Goal: Transaction & Acquisition: Purchase product/service

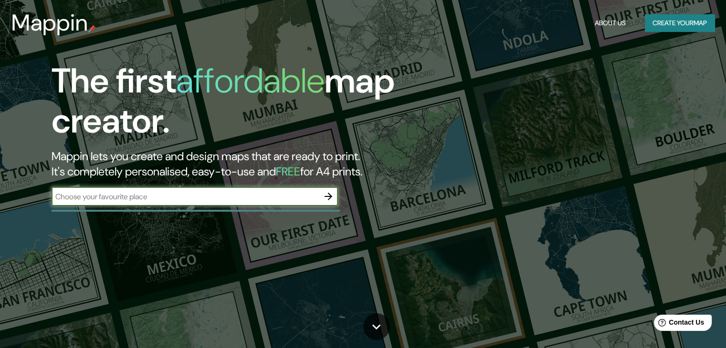
click at [286, 190] on div "​" at bounding box center [195, 196] width 286 height 19
click at [212, 199] on input "text" at bounding box center [185, 196] width 267 height 11
type input "trujillo"
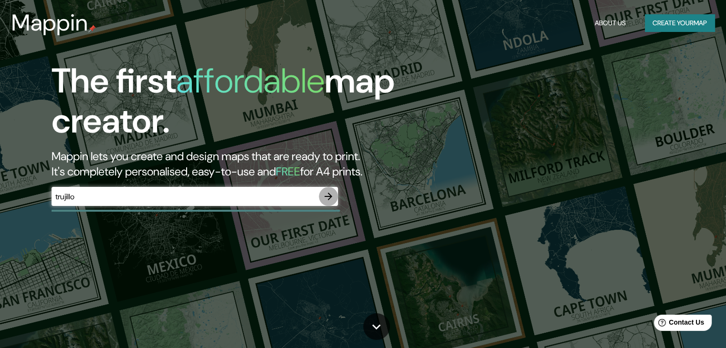
click at [333, 193] on icon "button" at bounding box center [328, 196] width 11 height 11
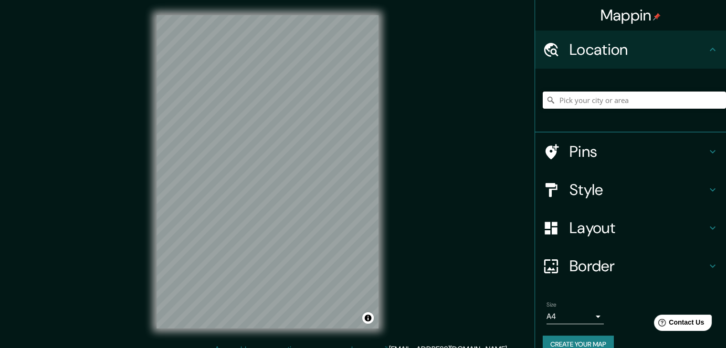
drag, startPoint x: 609, startPoint y: 105, endPoint x: 624, endPoint y: 99, distance: 16.2
click at [609, 105] on input "Pick your city or area" at bounding box center [634, 100] width 183 height 17
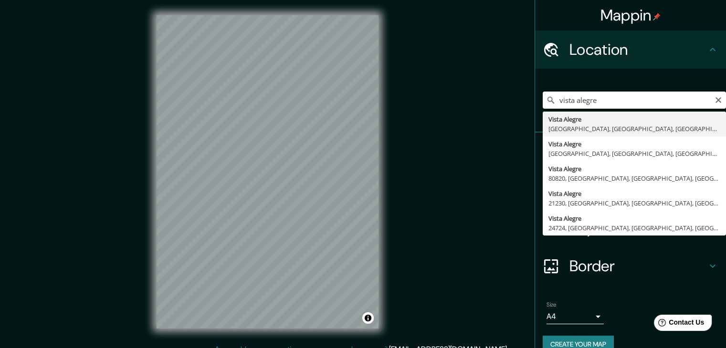
drag, startPoint x: 624, startPoint y: 102, endPoint x: 547, endPoint y: 101, distance: 77.3
click at [547, 101] on div "[GEOGRAPHIC_DATA] [GEOGRAPHIC_DATA], [GEOGRAPHIC_DATA], [GEOGRAPHIC_DATA] [GEOG…" at bounding box center [634, 100] width 183 height 17
type input "[PERSON_NAME], Departamento de [GEOGRAPHIC_DATA], [GEOGRAPHIC_DATA]"
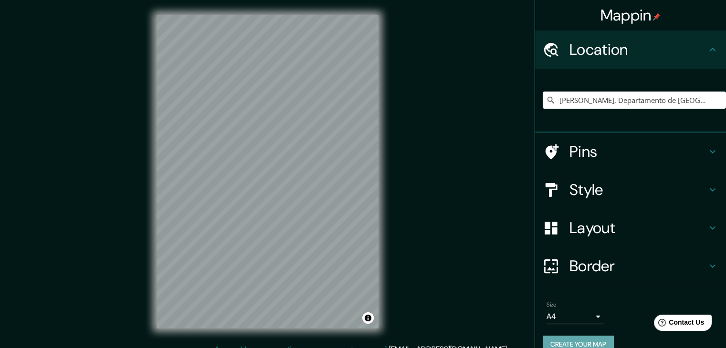
click at [595, 339] on button "Create your map" at bounding box center [578, 345] width 71 height 18
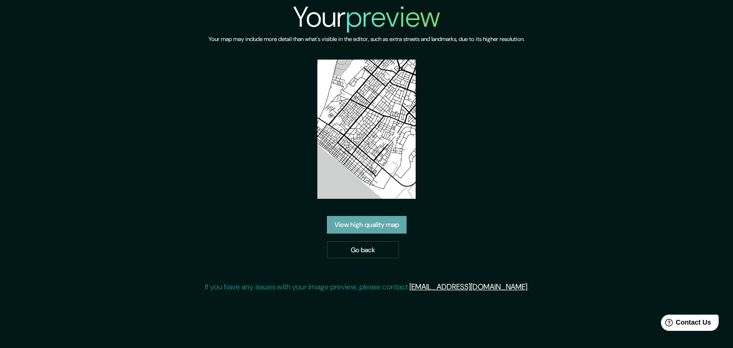
click at [386, 225] on link "View high quality map" at bounding box center [367, 225] width 80 height 18
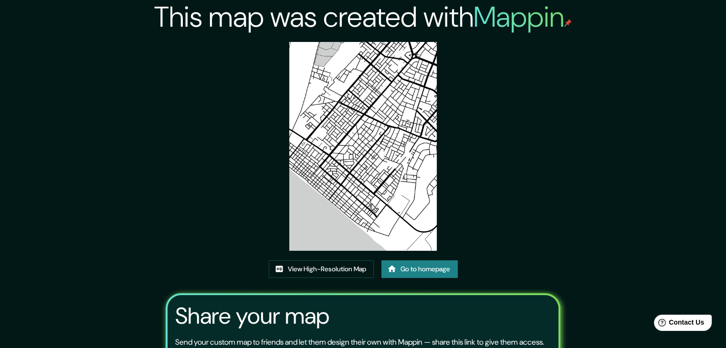
click at [357, 258] on div "This map was created with Mappin View High-Resolution Map Go to homepage Share …" at bounding box center [363, 218] width 418 height 436
click at [357, 267] on link "View High-Resolution Map" at bounding box center [321, 270] width 105 height 18
